Goal: Information Seeking & Learning: Learn about a topic

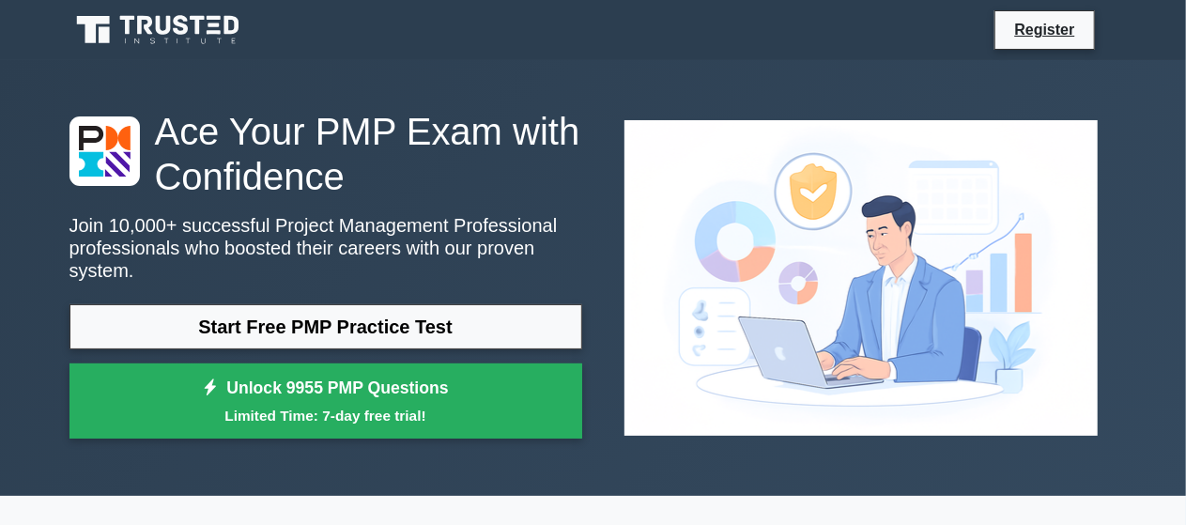
click at [777, 160] on img at bounding box center [860, 278] width 503 height 346
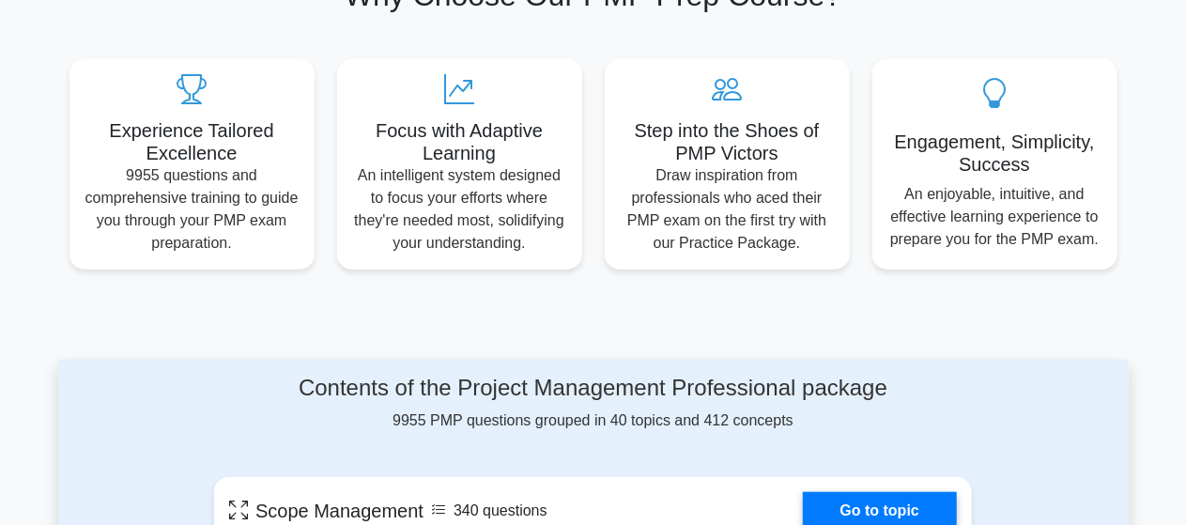
scroll to position [70, 0]
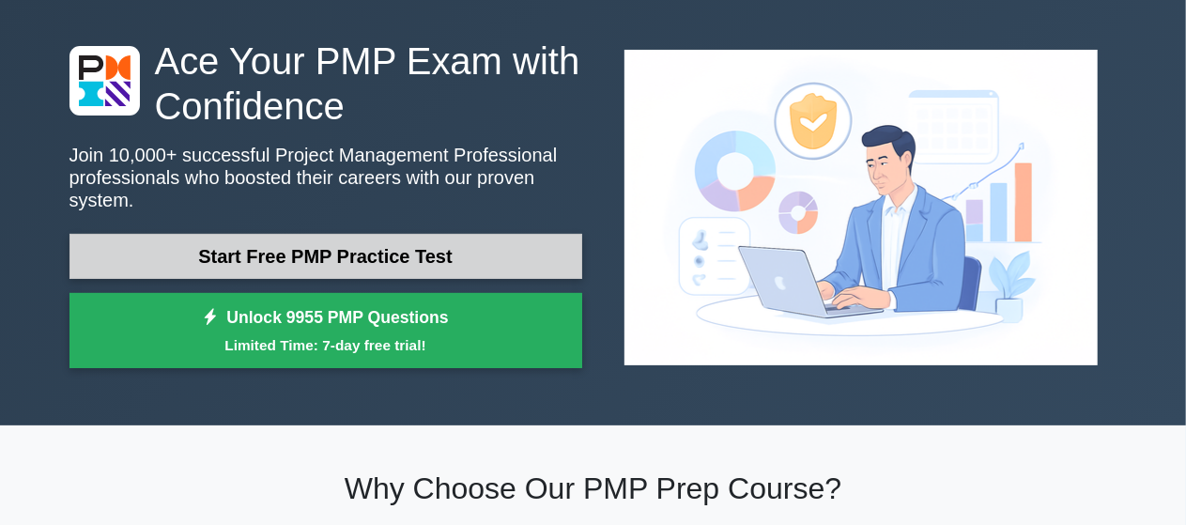
click at [339, 263] on link "Start Free PMP Practice Test" at bounding box center [325, 256] width 513 height 45
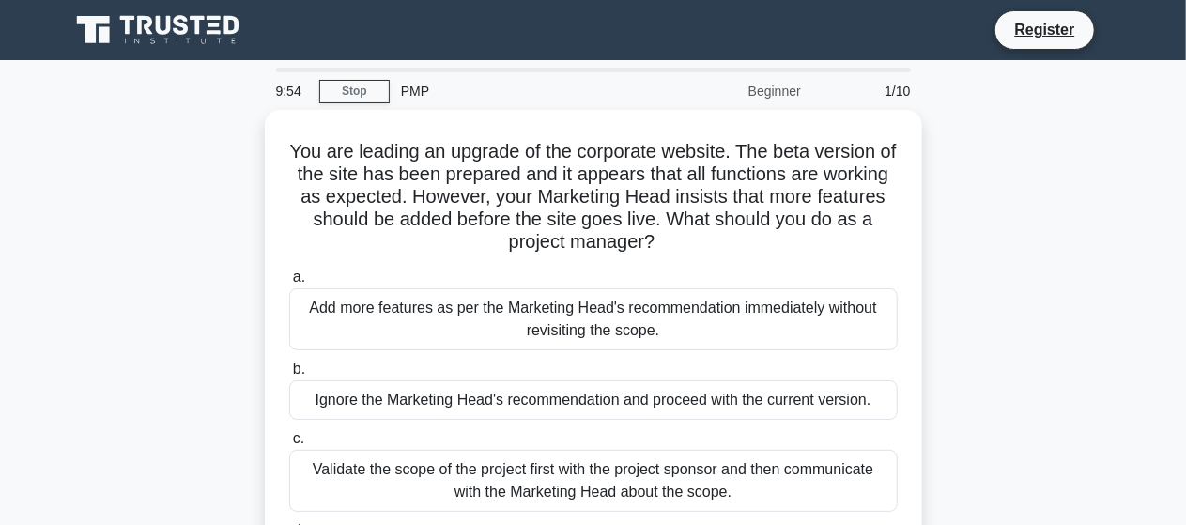
click at [264, 469] on div "You are leading an upgrade of the corporate website. The beta version of the si…" at bounding box center [593, 370] width 1070 height 520
click at [106, 294] on div "You are leading an upgrade of the corporate website. The beta version of the si…" at bounding box center [593, 370] width 1070 height 520
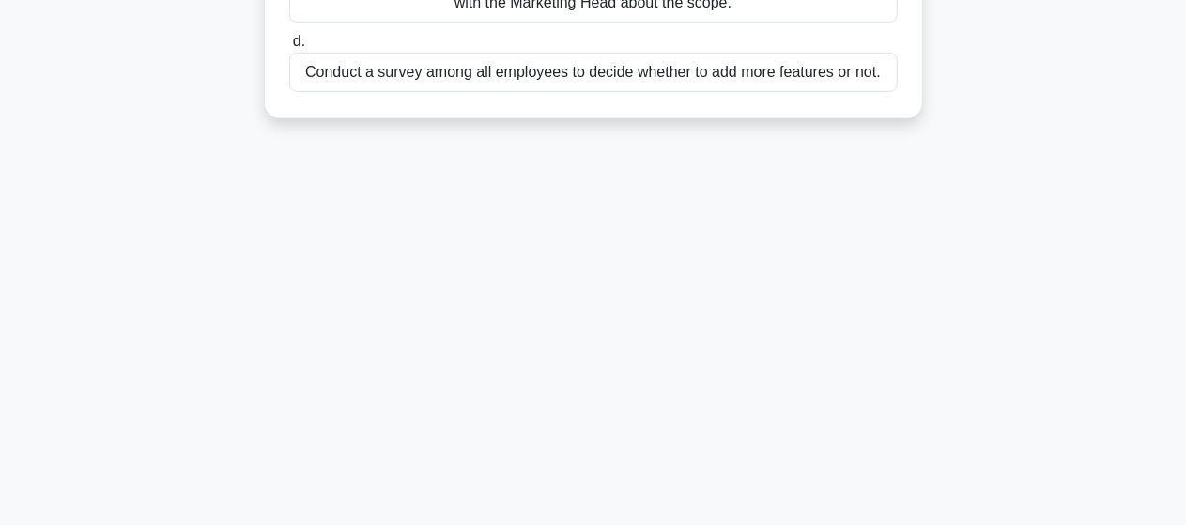
scroll to position [395, 0]
